Goal: Information Seeking & Learning: Learn about a topic

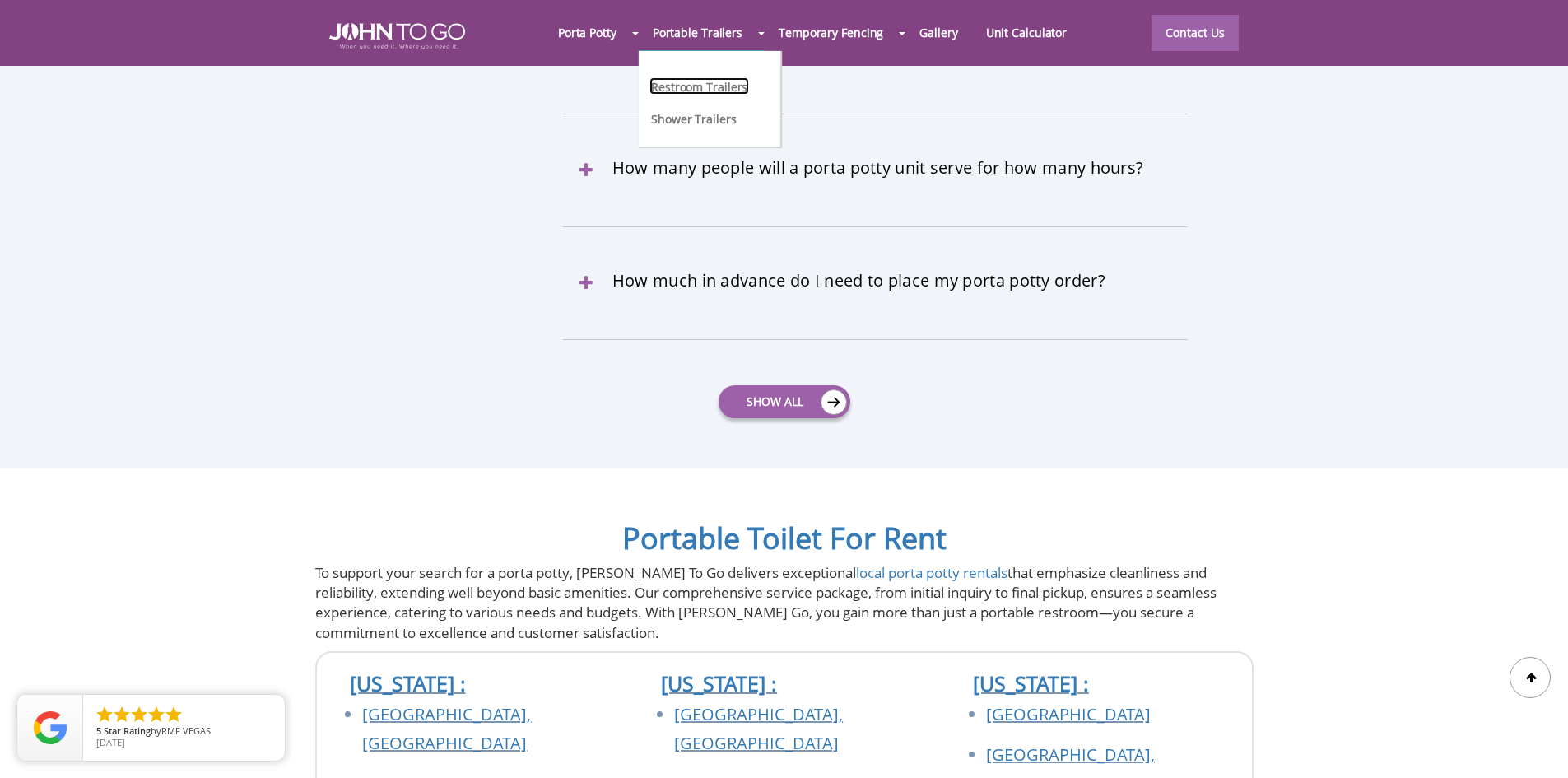
click at [699, 85] on link "Restroom Trailers" at bounding box center [699, 86] width 99 height 18
click at [706, 123] on link "Shower Trailers" at bounding box center [693, 118] width 89 height 18
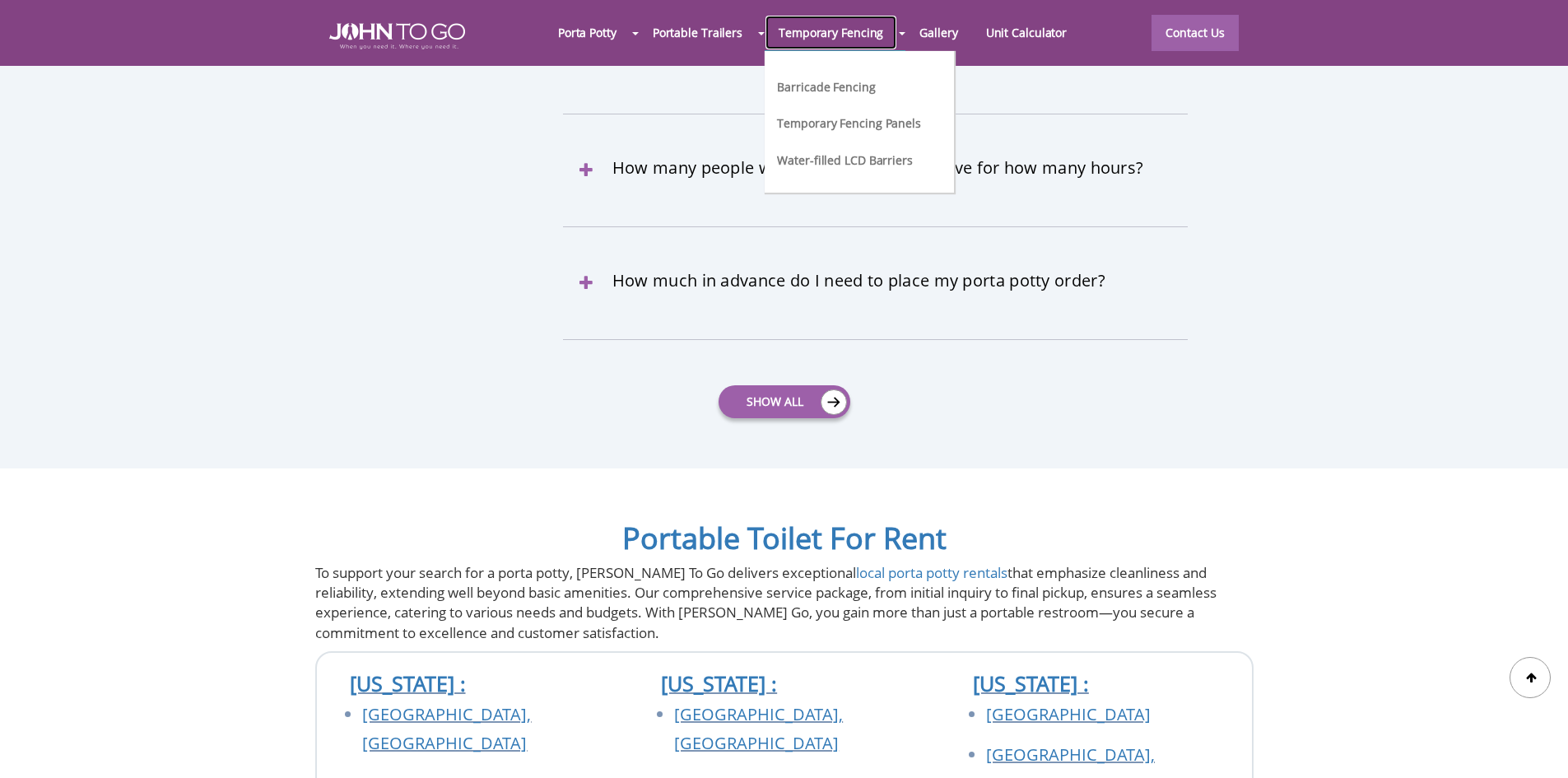
scroll to position [5449, 0]
click at [878, 30] on link "Temporary Fencing" at bounding box center [830, 33] width 132 height 35
click at [839, 90] on link "Barricade Fencing" at bounding box center [826, 86] width 101 height 18
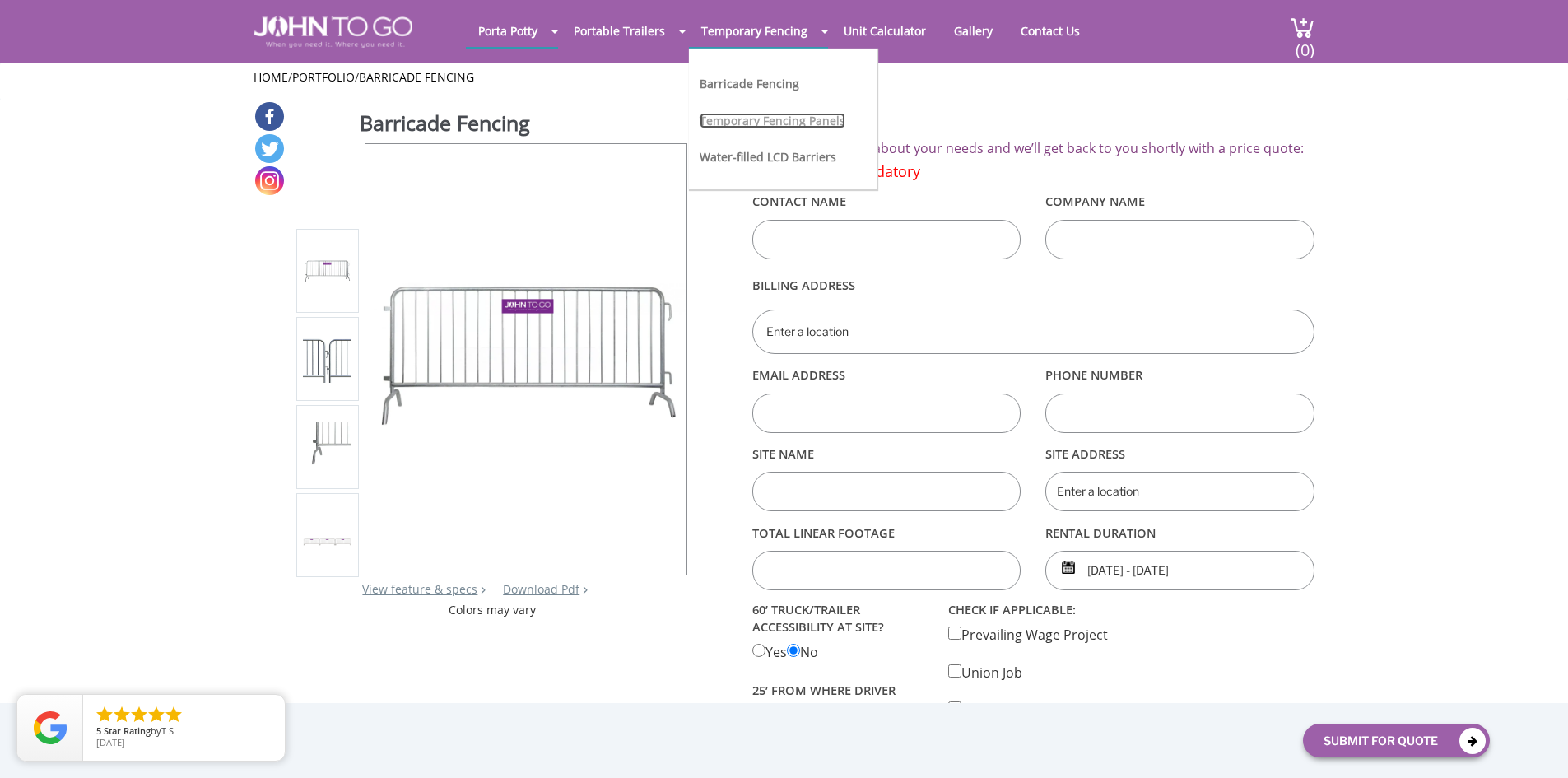
click at [719, 124] on link "Temporary Fencing Panels" at bounding box center [772, 121] width 146 height 16
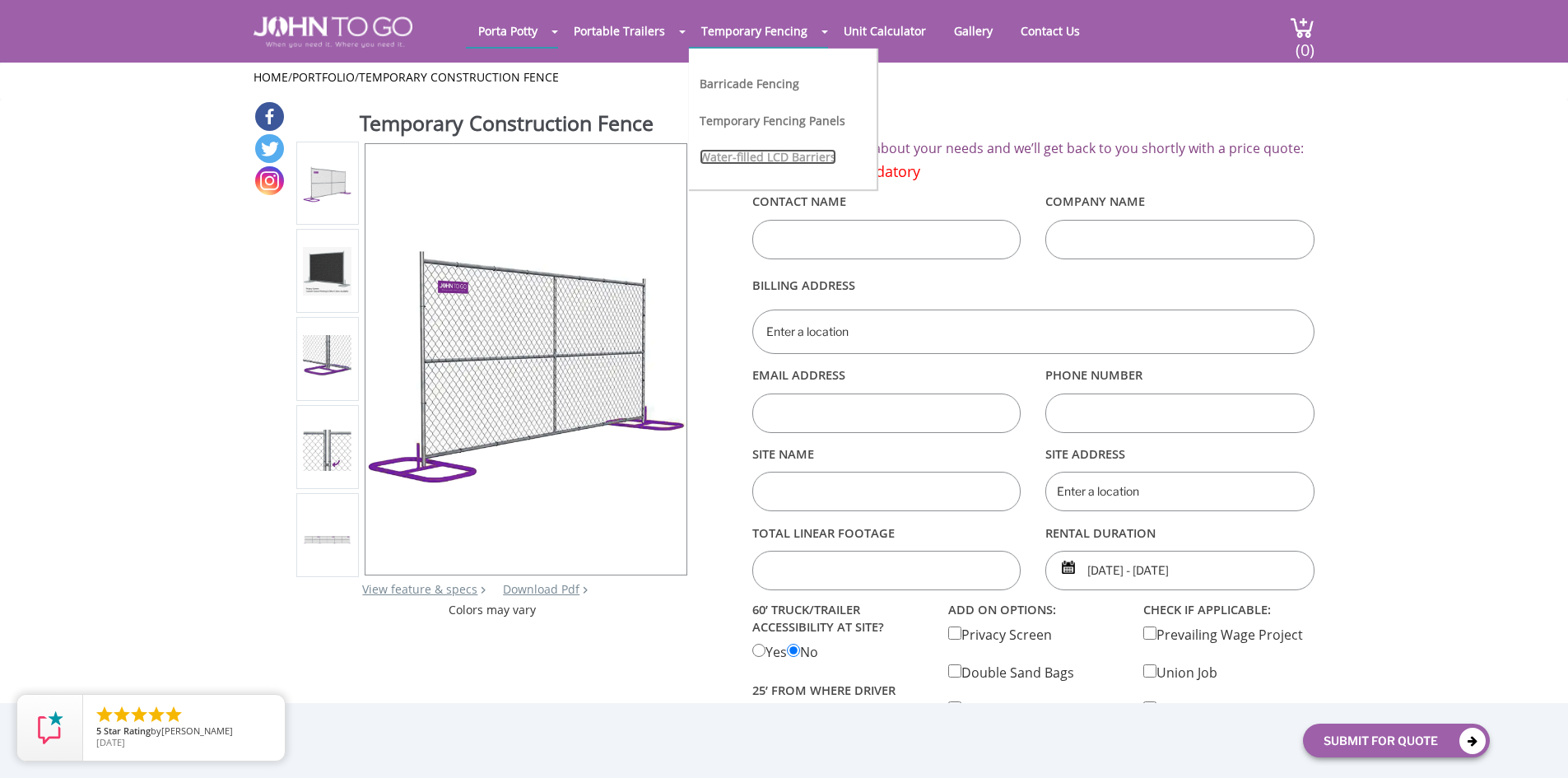
click at [746, 149] on link "Water-filled LCD Barriers" at bounding box center [768, 157] width 137 height 16
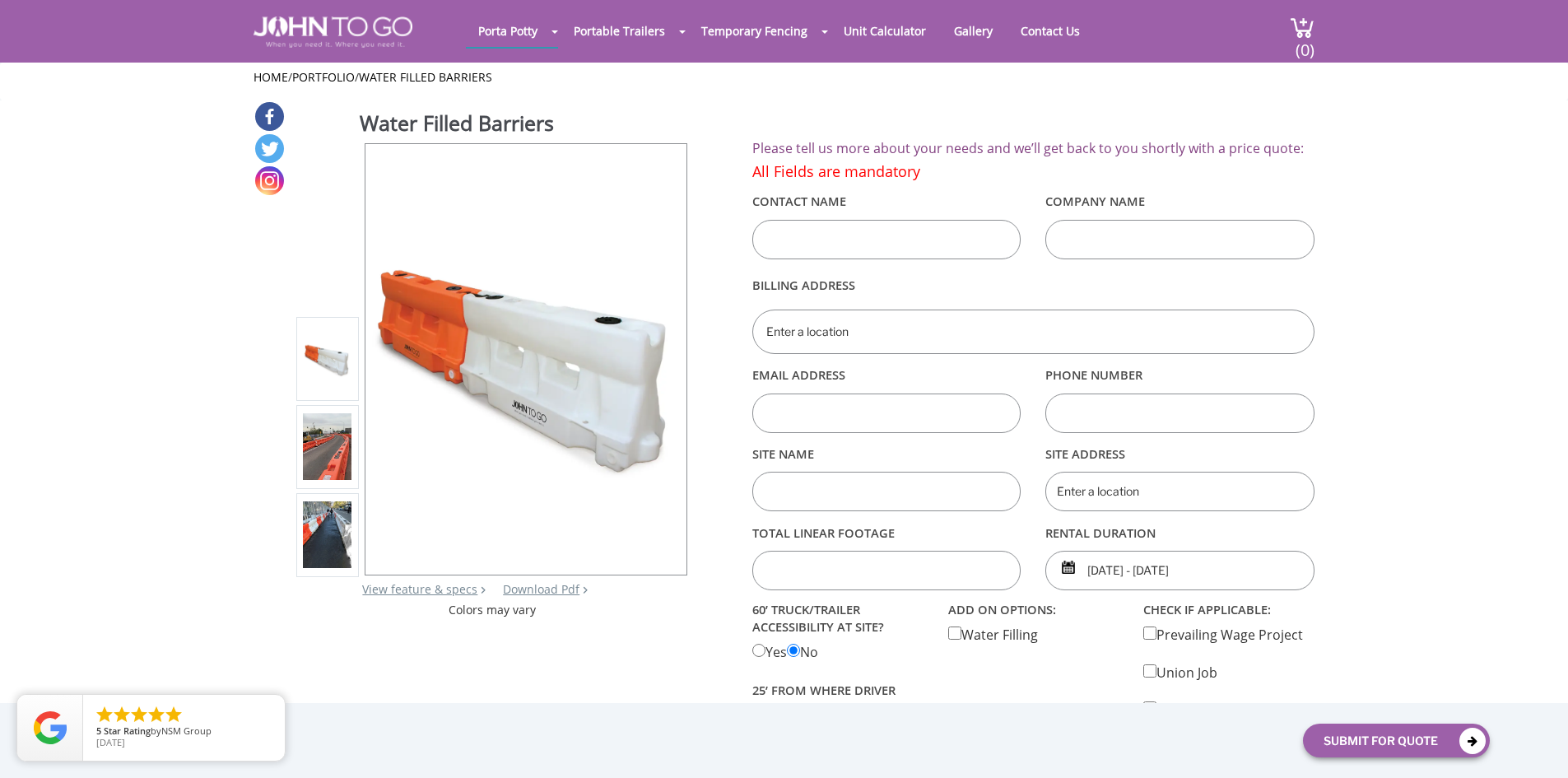
click at [316, 460] on img at bounding box center [327, 447] width 49 height 67
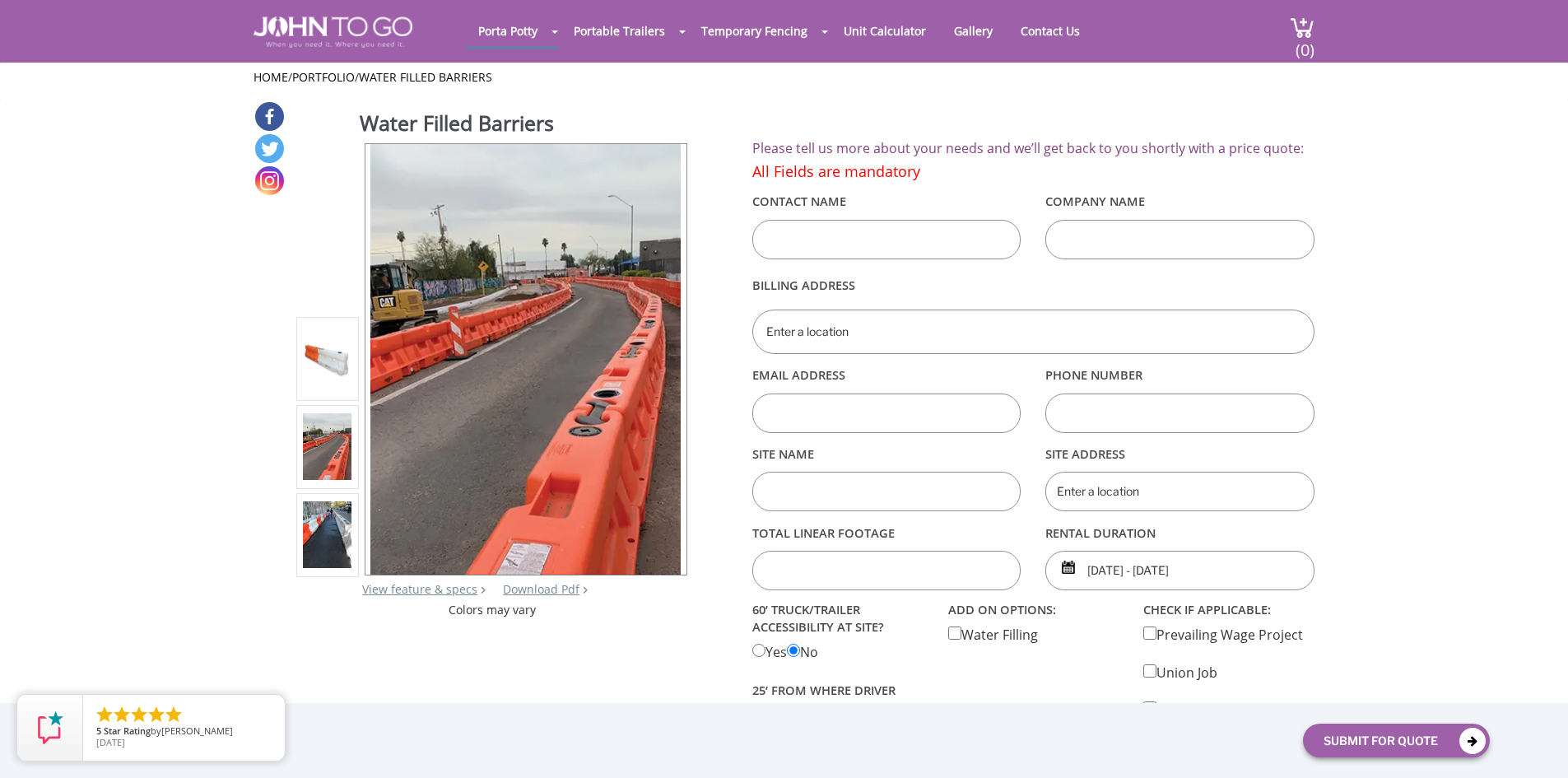
click at [320, 524] on img at bounding box center [327, 535] width 49 height 67
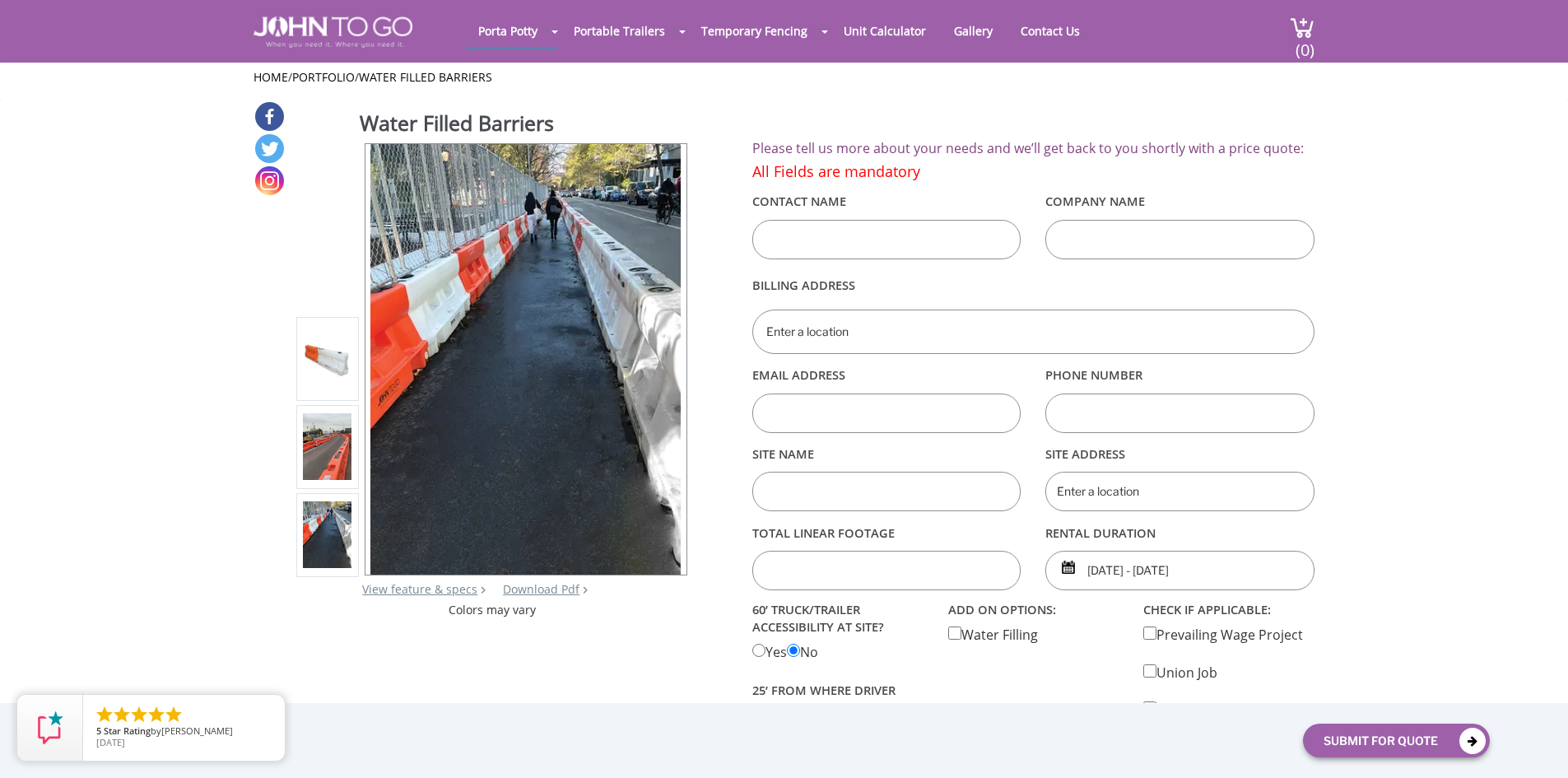
click at [315, 456] on img at bounding box center [327, 447] width 49 height 67
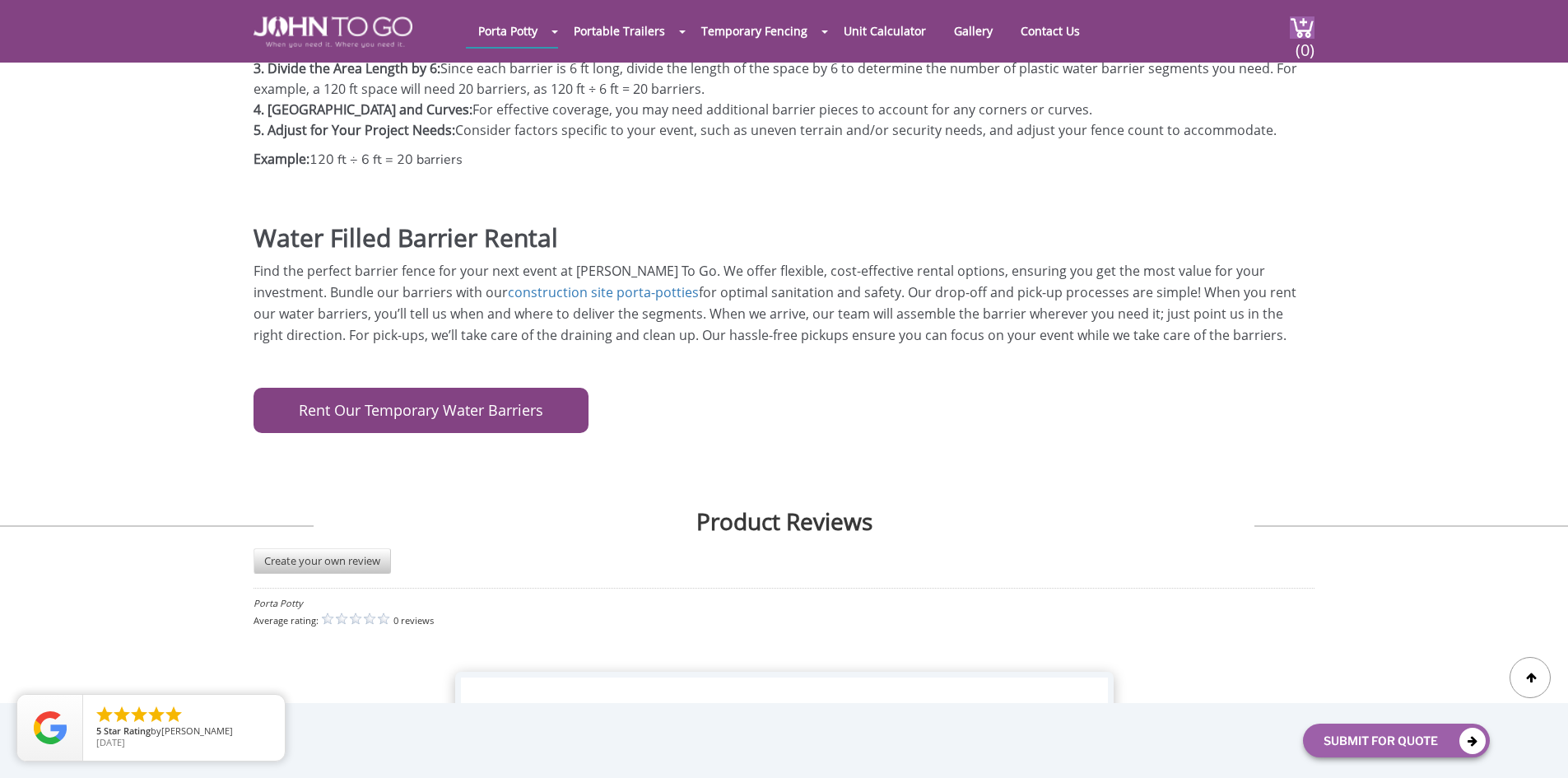
scroll to position [1347, 0]
